Goal: Task Accomplishment & Management: Manage account settings

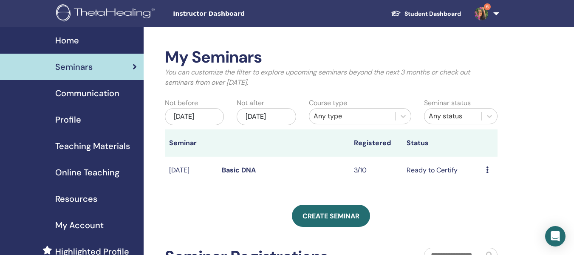
click at [248, 174] on link "Basic DNA" at bounding box center [239, 169] width 34 height 9
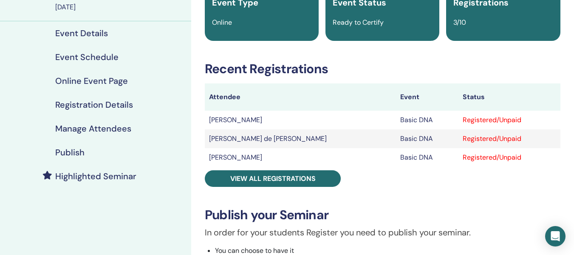
scroll to position [88, 0]
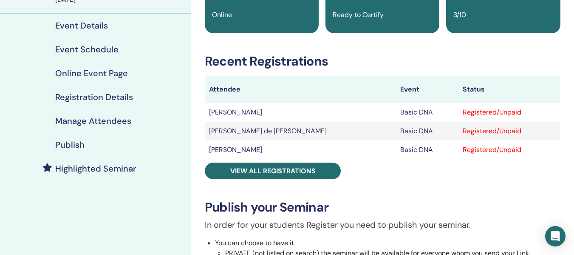
click at [346, 131] on td "Marina Monteiro de Barros de Andrade Pasquale" at bounding box center [300, 131] width 191 height 19
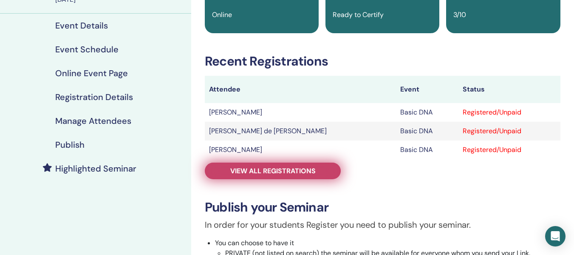
click at [297, 170] on span "View all registrations" at bounding box center [272, 170] width 85 height 9
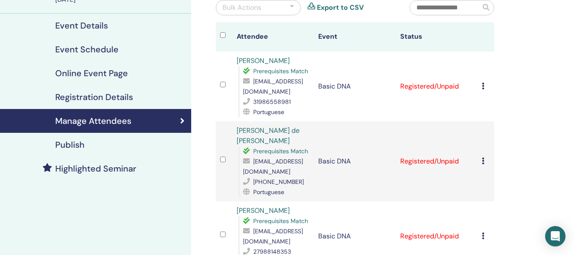
click at [416, 168] on td "Registered/Unpaid" at bounding box center [437, 161] width 82 height 80
click at [418, 165] on td "Registered/Unpaid" at bounding box center [437, 161] width 82 height 80
click at [226, 164] on div at bounding box center [224, 161] width 8 height 12
click at [328, 182] on td "Basic DNA" at bounding box center [355, 161] width 82 height 80
click at [484, 164] on icon at bounding box center [483, 160] width 3 height 7
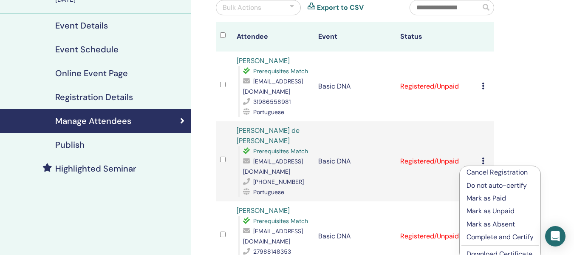
click at [493, 197] on p "Mark as Paid" at bounding box center [500, 198] width 67 height 10
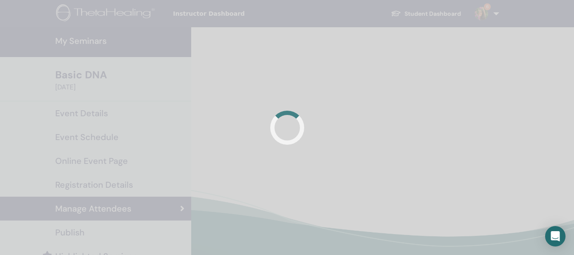
scroll to position [88, 0]
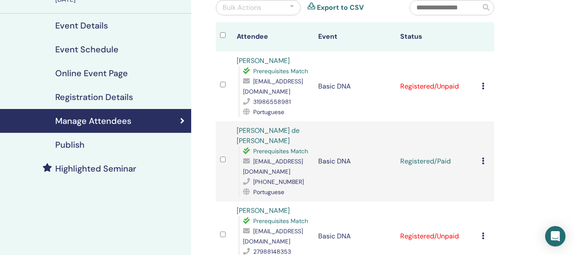
click at [483, 164] on icon at bounding box center [483, 160] width 3 height 7
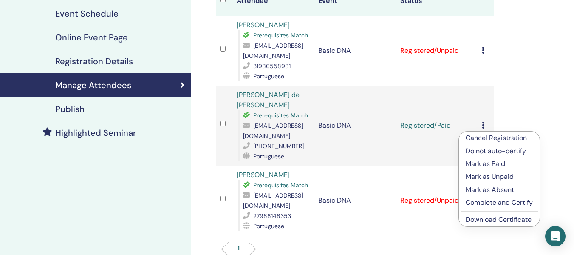
scroll to position [130, 0]
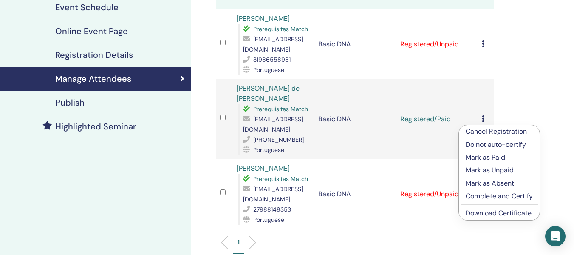
click at [503, 195] on p "Complete and Certify" at bounding box center [499, 196] width 67 height 10
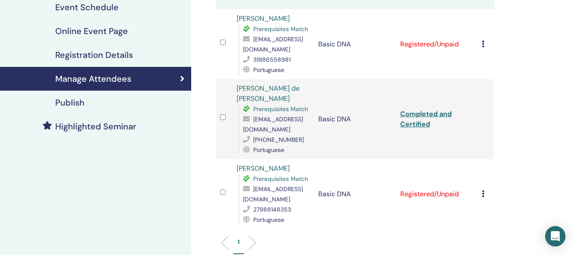
scroll to position [130, 0]
click at [421, 128] on link "Completed and Certified" at bounding box center [425, 118] width 51 height 19
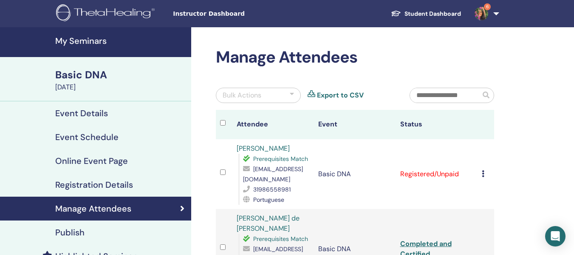
click at [482, 13] on img at bounding box center [482, 14] width 14 height 14
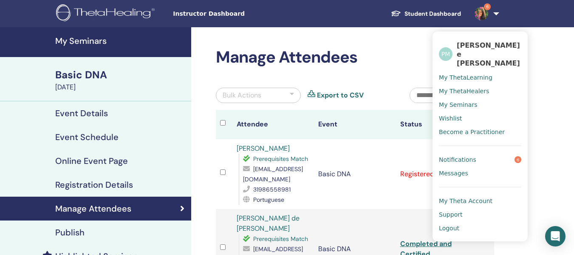
click at [480, 153] on link "Notifications 6" at bounding box center [480, 160] width 82 height 14
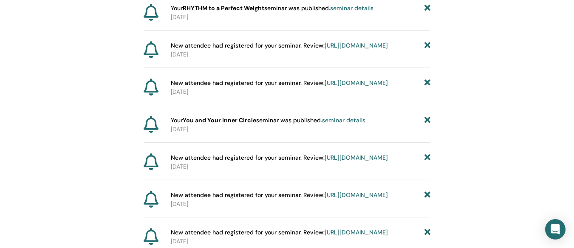
scroll to position [1139, 0]
